Goal: Task Accomplishment & Management: Manage account settings

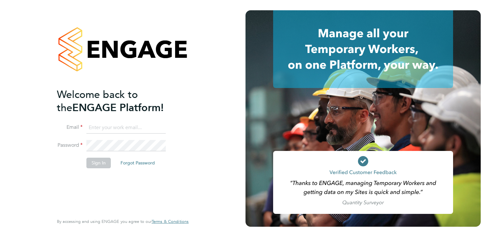
type input "[EMAIL_ADDRESS][DOMAIN_NAME]"
click at [99, 164] on button "Sign In" at bounding box center [98, 163] width 24 height 10
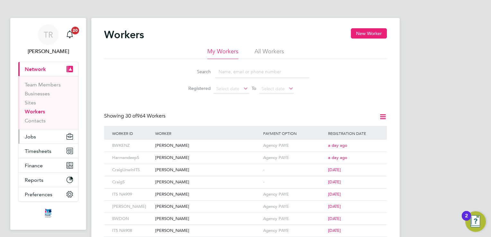
click at [32, 134] on span "Jobs" at bounding box center [30, 137] width 11 height 6
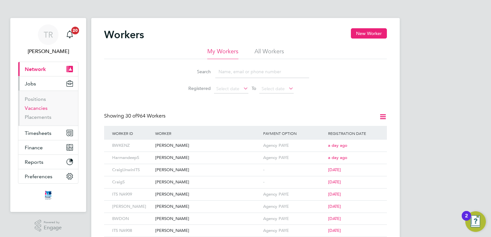
click at [35, 109] on link "Vacancies" at bounding box center [36, 108] width 23 height 6
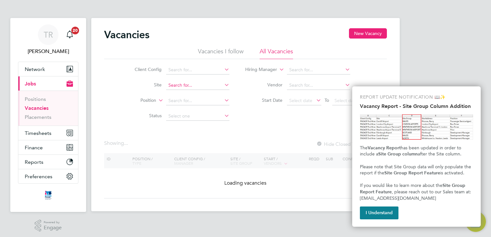
click at [197, 86] on input at bounding box center [197, 85] width 63 height 9
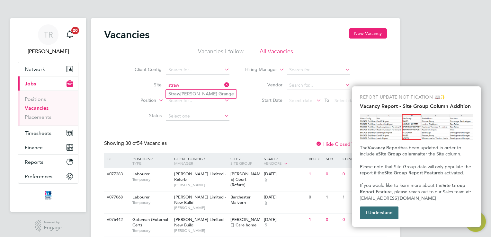
type input "straw"
click at [390, 211] on button "I Understand" at bounding box center [379, 212] width 39 height 13
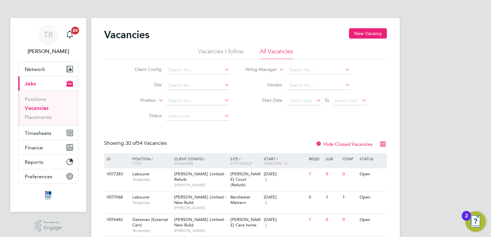
click at [191, 78] on li "Site" at bounding box center [177, 85] width 121 height 15
click at [190, 82] on input at bounding box center [197, 85] width 63 height 9
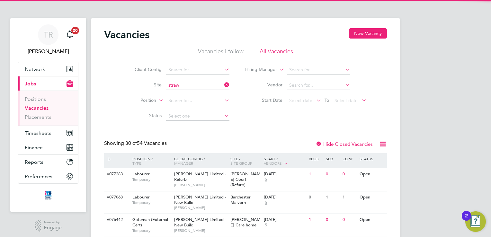
click at [193, 92] on li "Straw berry Grange" at bounding box center [201, 94] width 71 height 9
type input "Strawberry Grange"
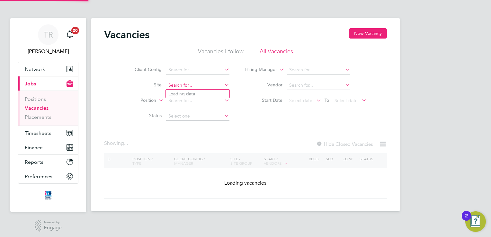
click at [201, 83] on input at bounding box center [197, 85] width 63 height 9
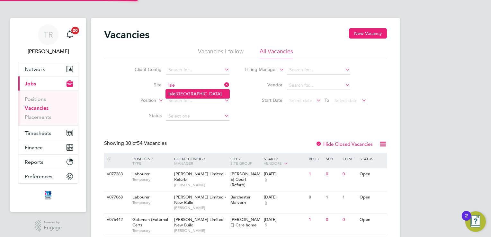
click at [192, 93] on li "Isle port Grove" at bounding box center [198, 94] width 64 height 9
type input "Isleport Grove"
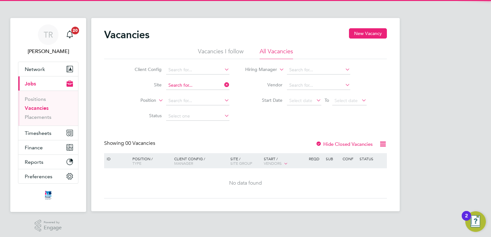
click at [197, 83] on input at bounding box center [197, 85] width 63 height 9
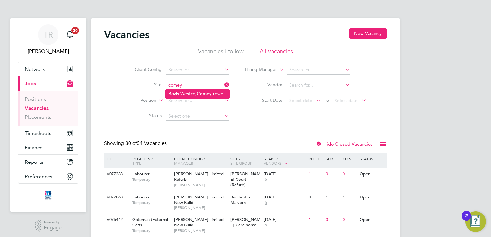
click at [195, 92] on li "Bovis Westco, Comey trowe" at bounding box center [198, 94] width 64 height 9
type input "[PERSON_NAME], Comeytrowe"
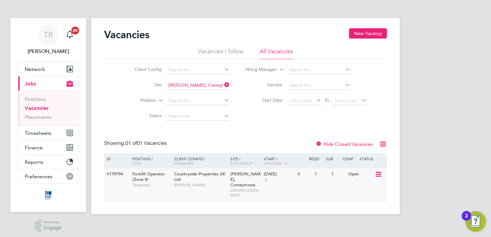
click at [362, 176] on div "Open" at bounding box center [361, 174] width 28 height 12
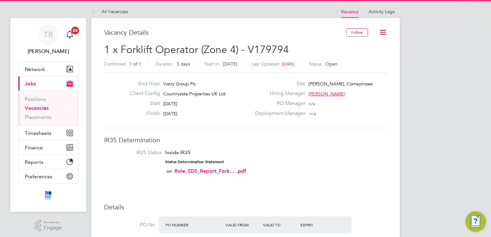
click at [385, 33] on icon at bounding box center [383, 32] width 8 height 8
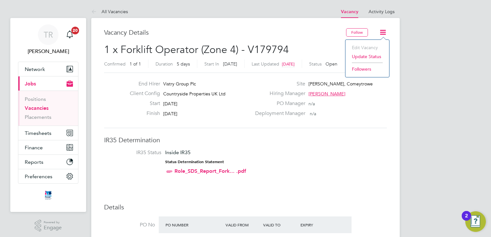
click at [360, 59] on li "Update Status" at bounding box center [366, 56] width 37 height 9
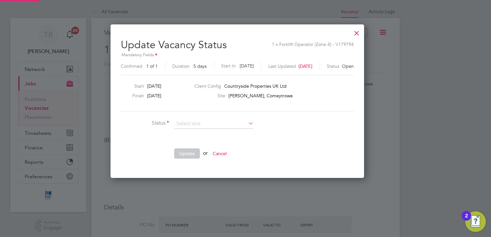
scroll to position [153, 270]
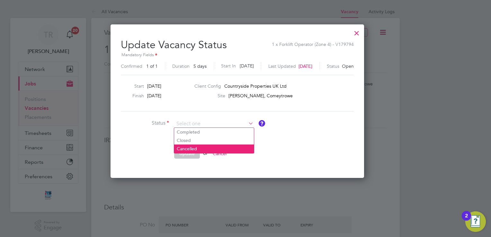
click at [207, 148] on li "Cancelled" at bounding box center [214, 149] width 80 height 8
type input "Cancelled"
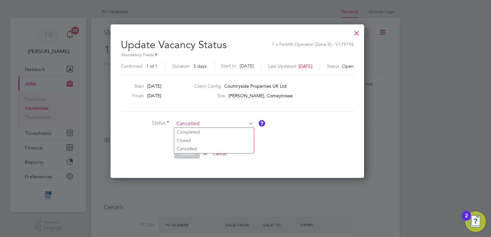
scroll to position [202, 270]
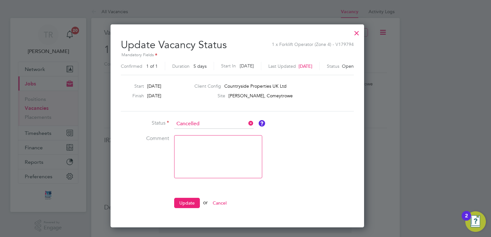
click at [198, 139] on textarea at bounding box center [218, 156] width 88 height 43
click at [187, 143] on textarea "[PERSON_NAME] did not show in" at bounding box center [218, 156] width 88 height 43
type textarea "worker did not show in"
click at [191, 202] on button "Update" at bounding box center [187, 203] width 26 height 10
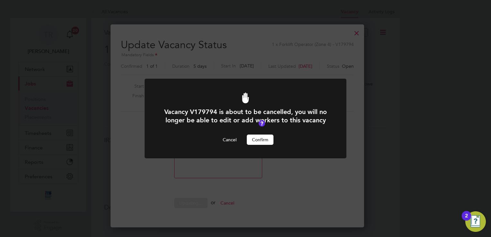
click at [265, 134] on div "Vacancy V179794 is about to be cancelled, you will no longer be able to edit or…" at bounding box center [245, 126] width 167 height 37
click at [259, 141] on button "Confirm" at bounding box center [260, 140] width 27 height 10
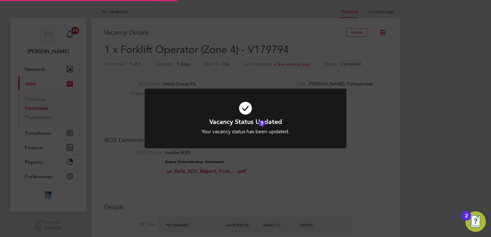
scroll to position [19, 45]
click at [266, 132] on div "Your vacancy status has been updated." at bounding box center [245, 131] width 167 height 7
